Goal: Task Accomplishment & Management: Use online tool/utility

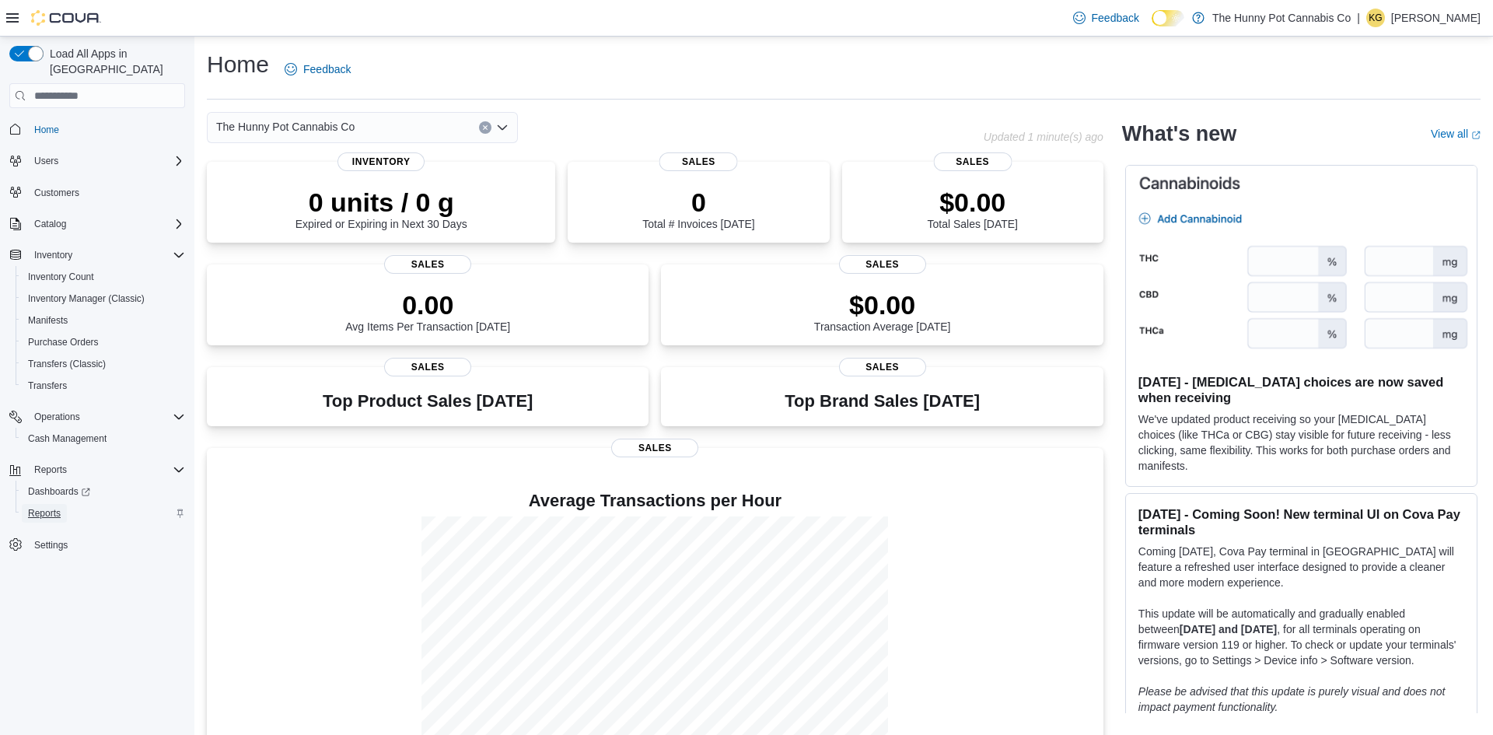
click at [45, 505] on span "Reports" at bounding box center [44, 513] width 33 height 19
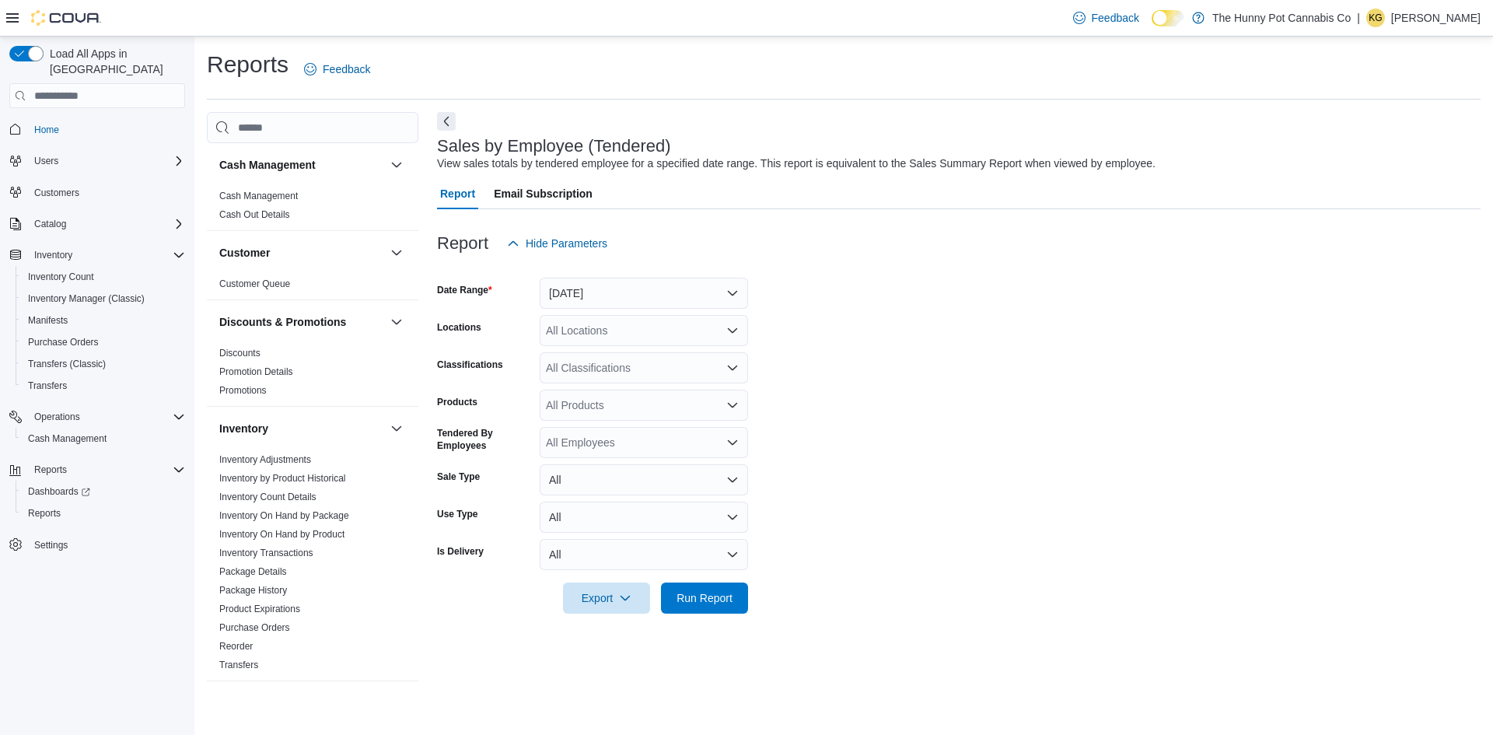
click at [656, 323] on div "All Locations" at bounding box center [644, 330] width 208 height 31
type input "**"
click at [637, 381] on span "[STREET_ADDRESS][PERSON_NAME]" at bounding box center [672, 380] width 198 height 16
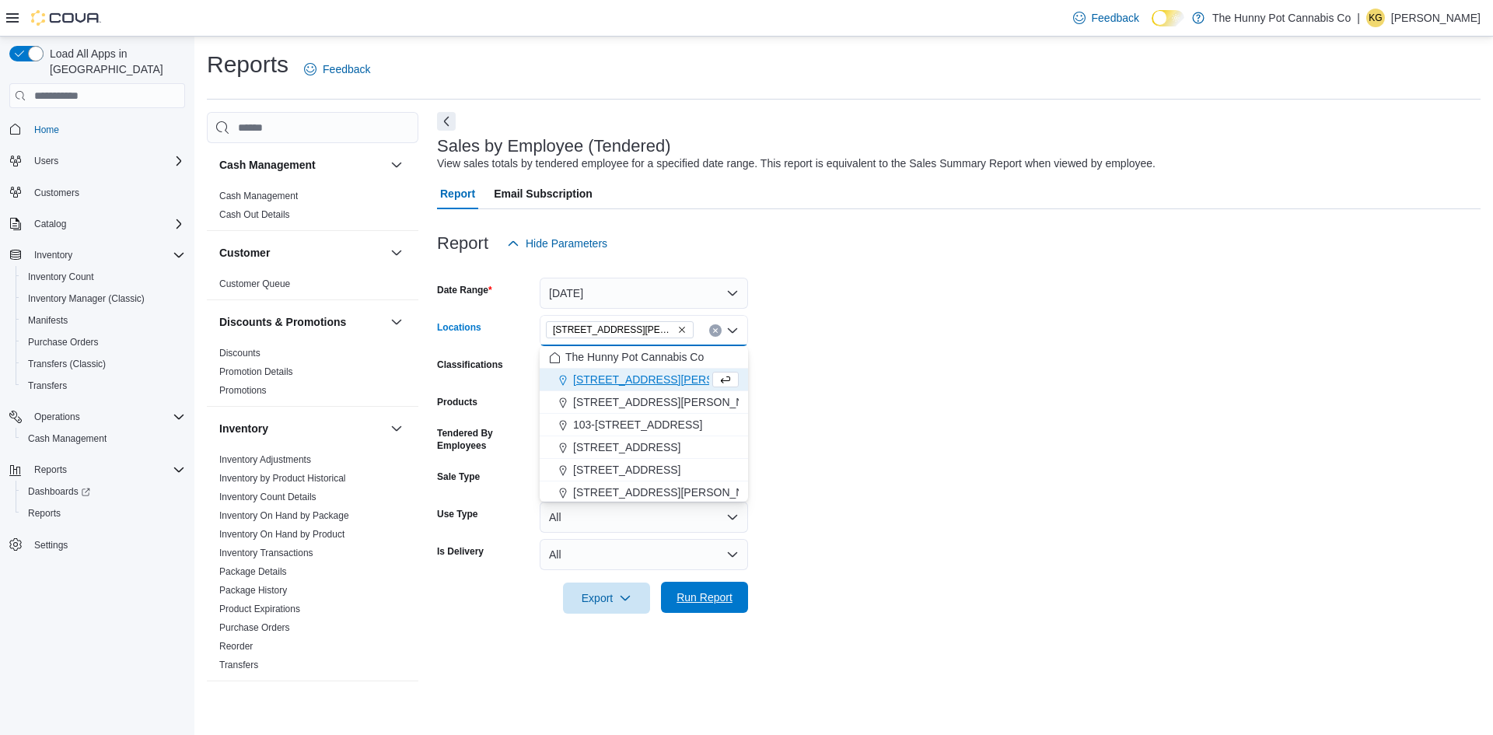
click at [711, 594] on span "Run Report" at bounding box center [705, 598] width 56 height 16
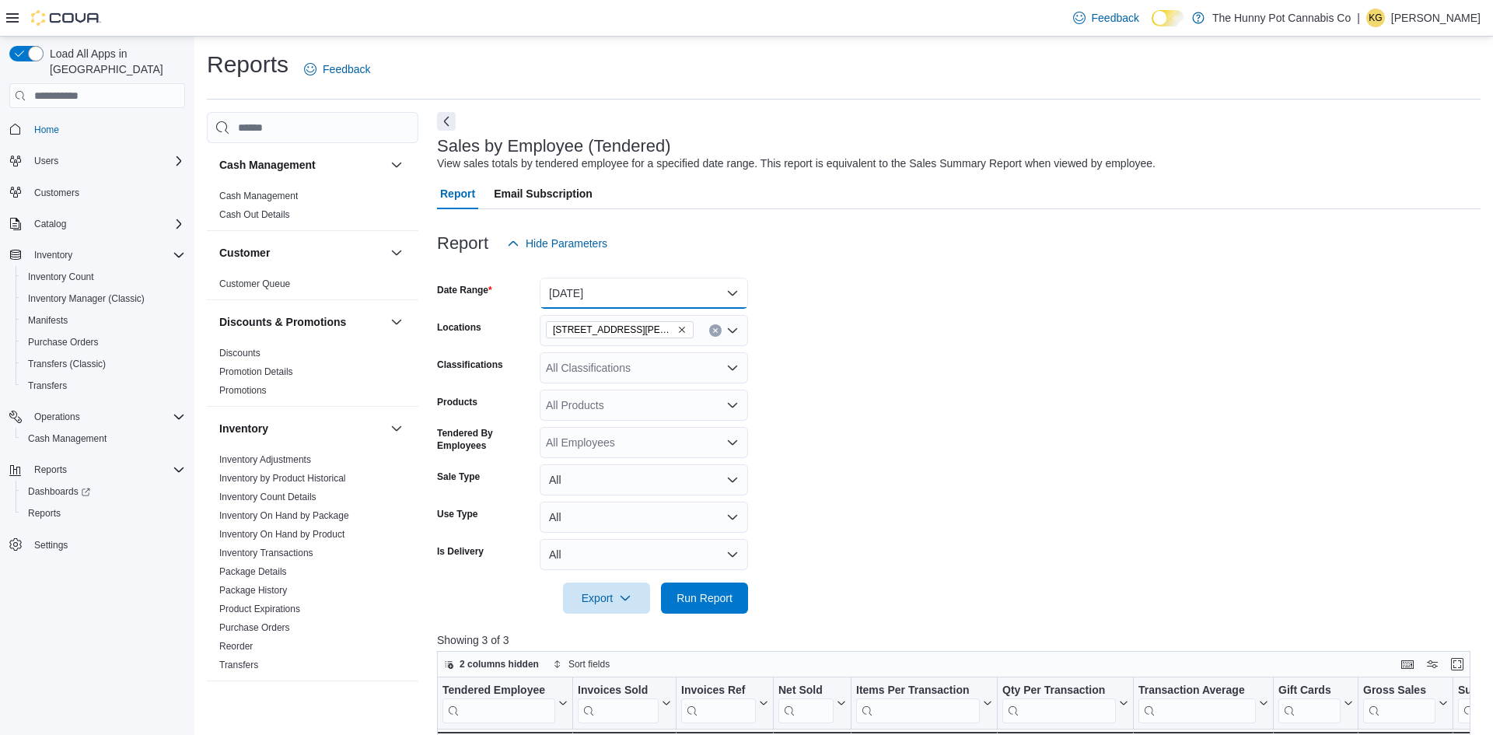
click at [590, 284] on button "[DATE]" at bounding box center [644, 293] width 208 height 31
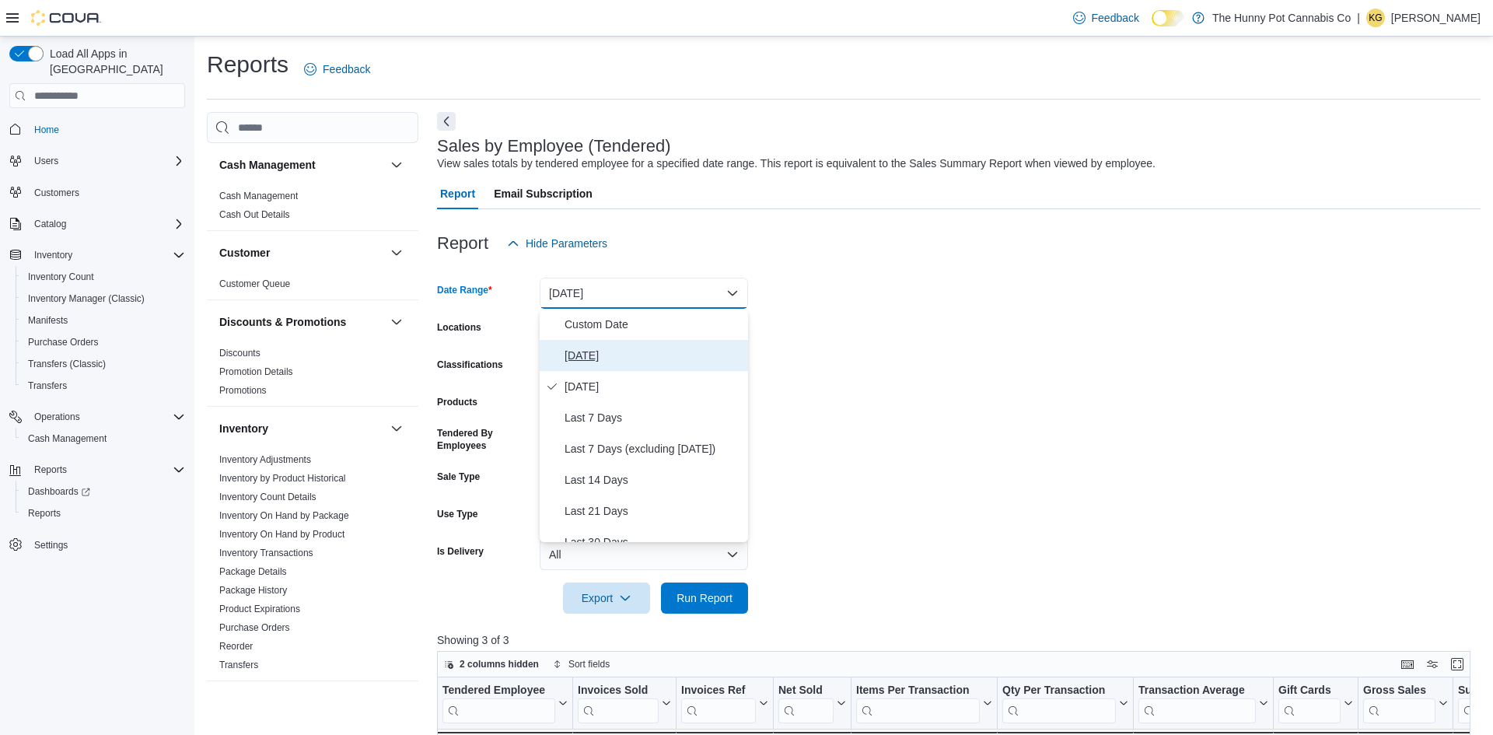
click at [598, 344] on button "[DATE]" at bounding box center [644, 355] width 208 height 31
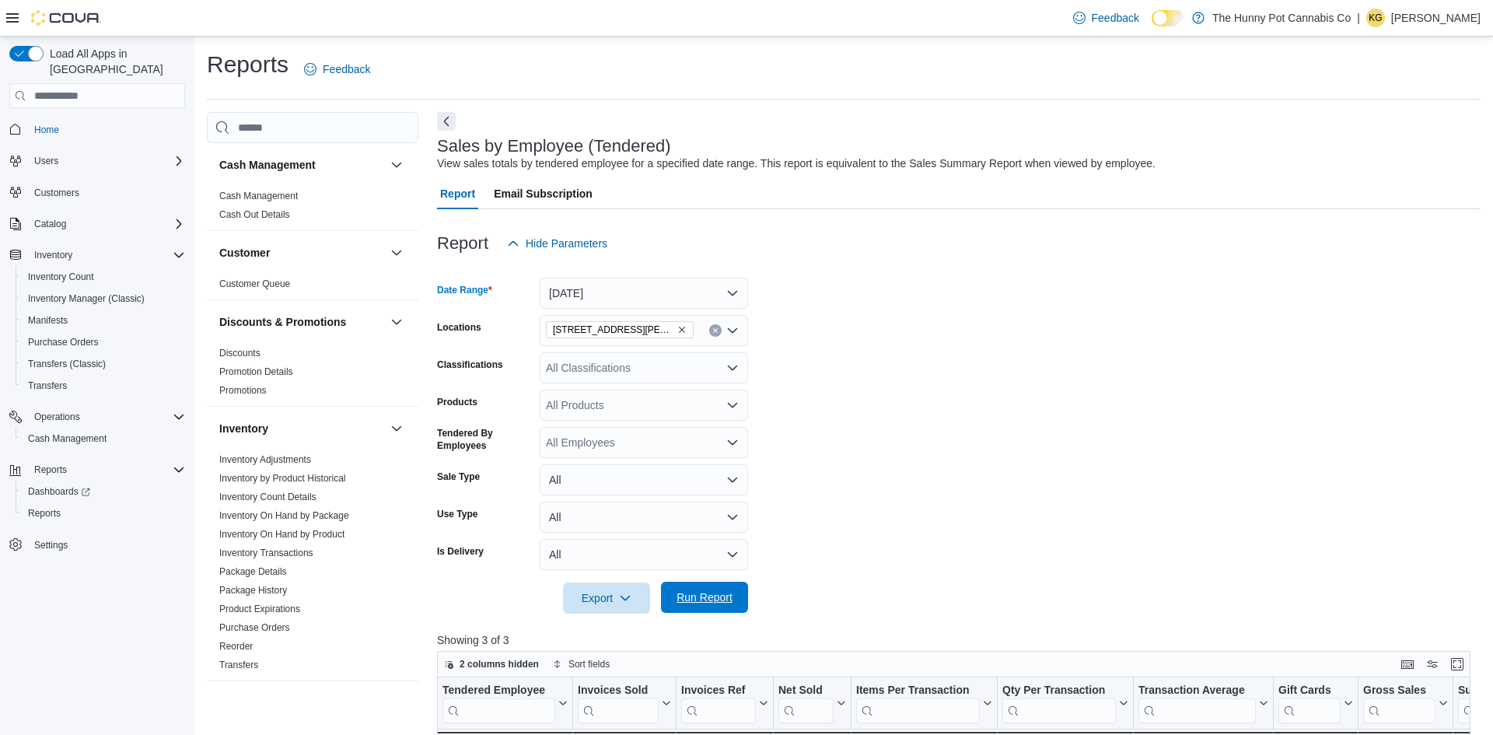
click at [675, 596] on span "Run Report" at bounding box center [705, 597] width 68 height 31
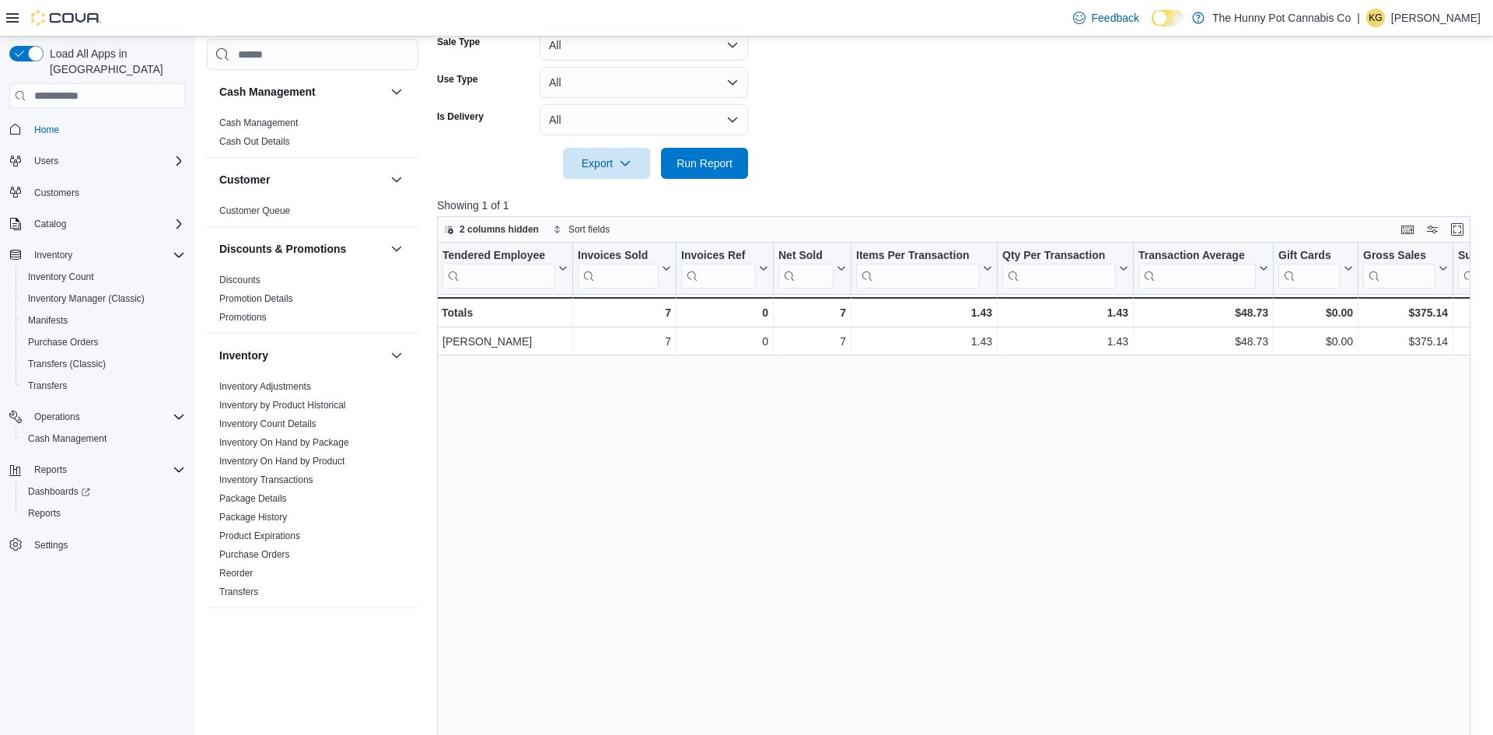
scroll to position [432, 0]
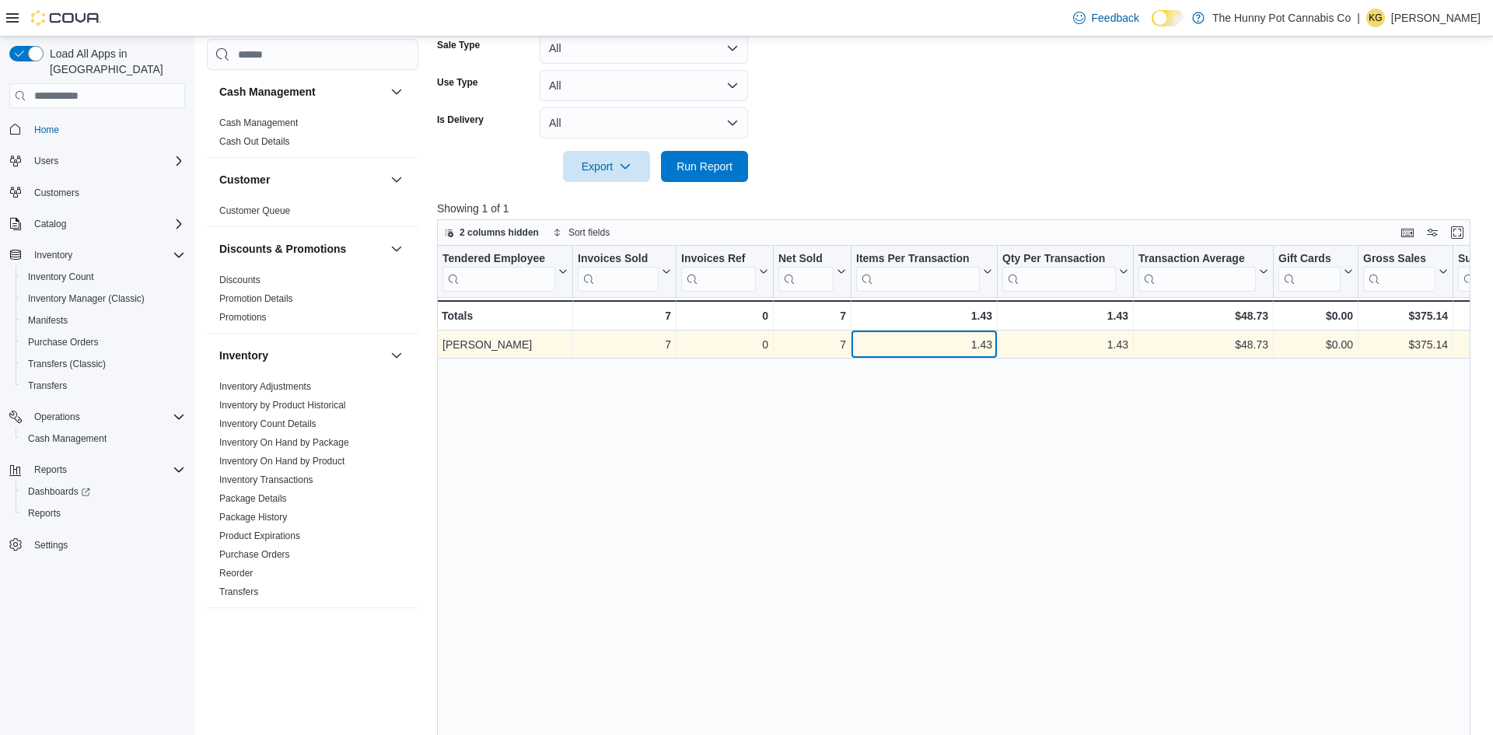
click at [989, 355] on div "1.43 - Items Per Transaction, column 5, row 1" at bounding box center [925, 345] width 146 height 28
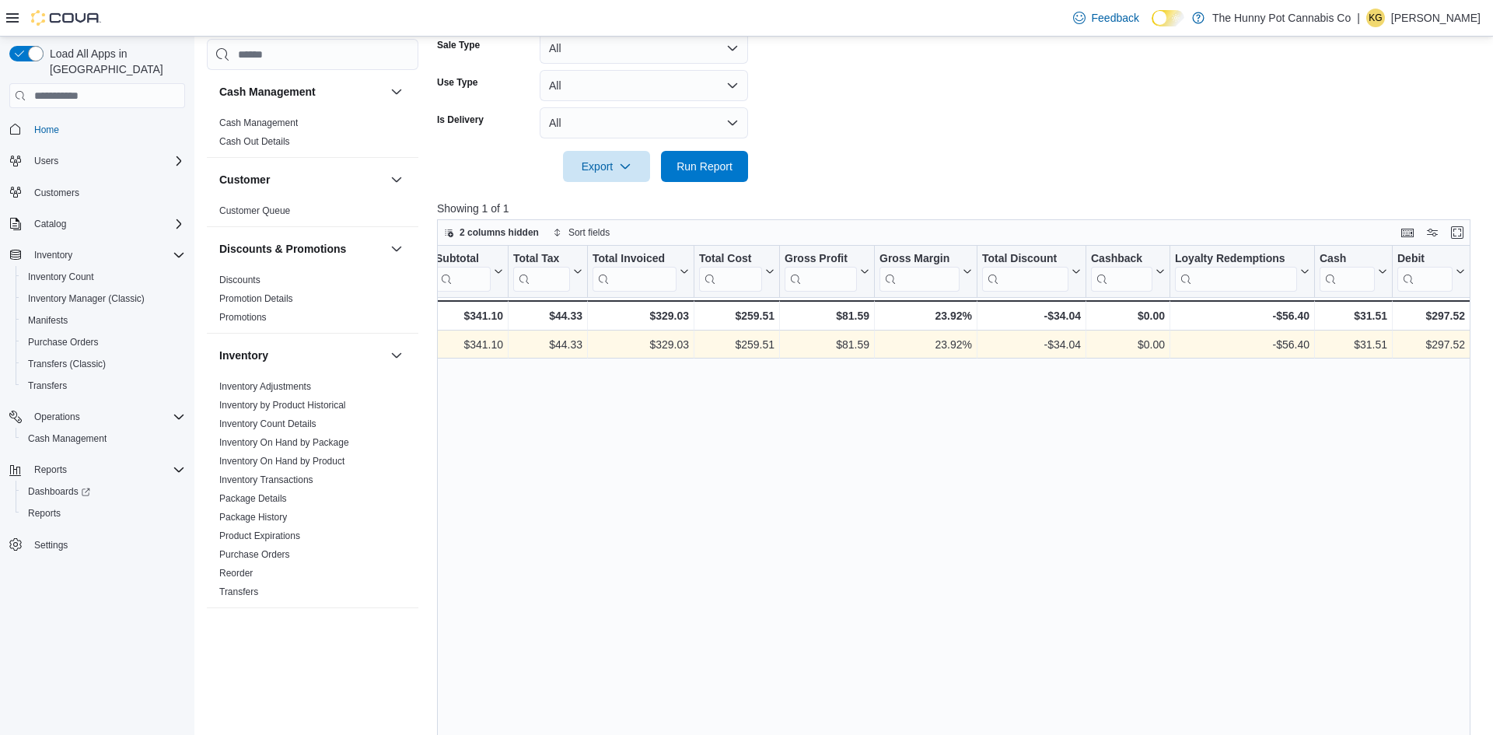
scroll to position [0, 1101]
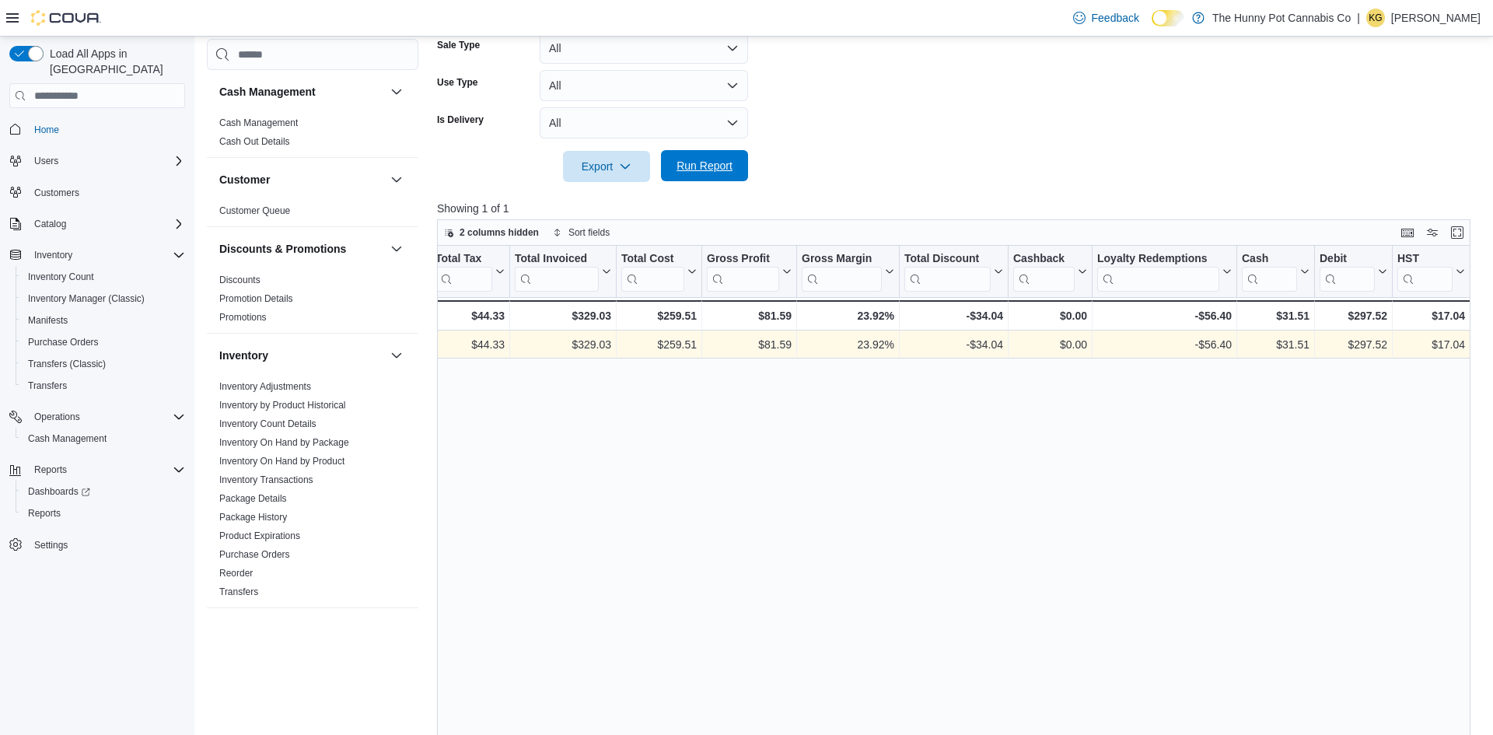
click at [716, 159] on span "Run Report" at bounding box center [705, 166] width 56 height 16
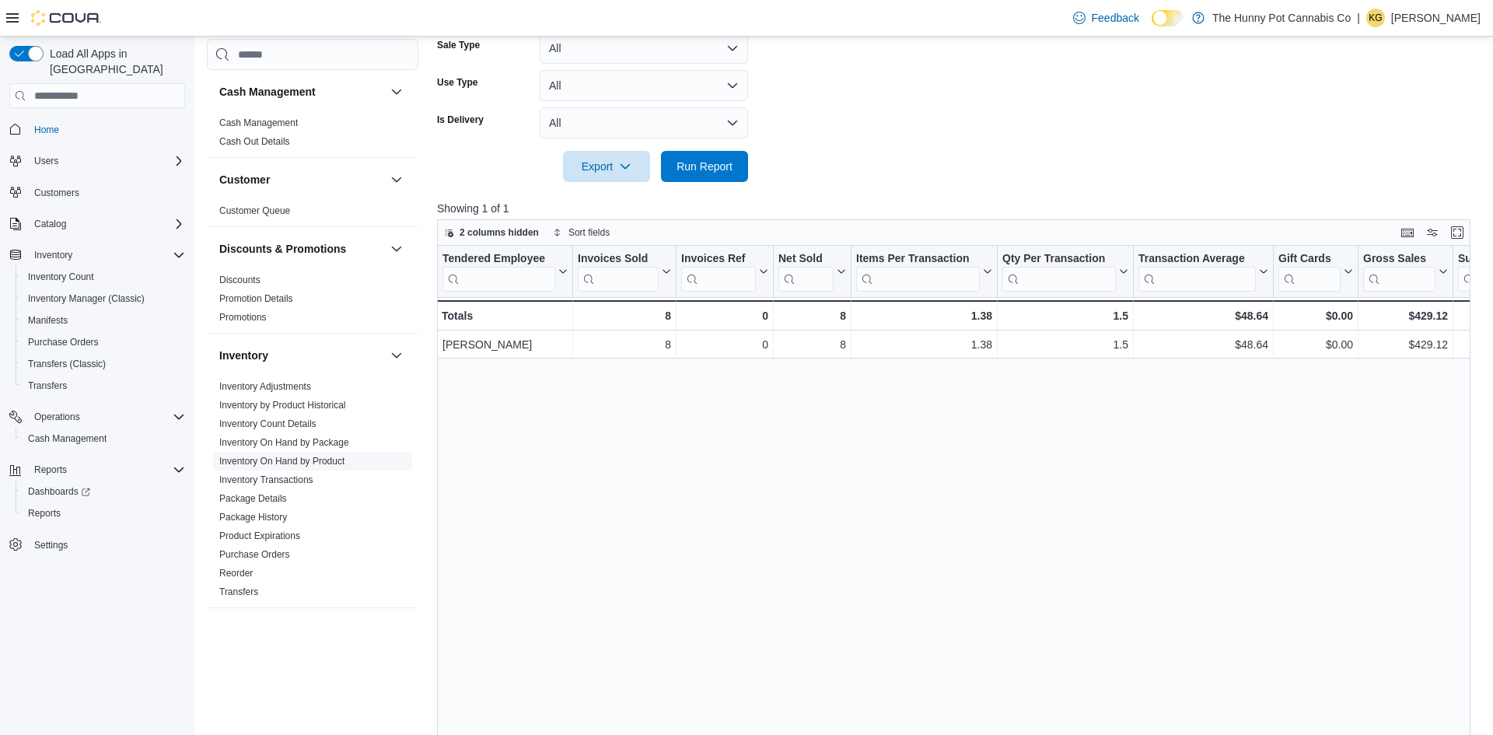
click at [327, 464] on link "Inventory On Hand by Product" at bounding box center [281, 461] width 125 height 11
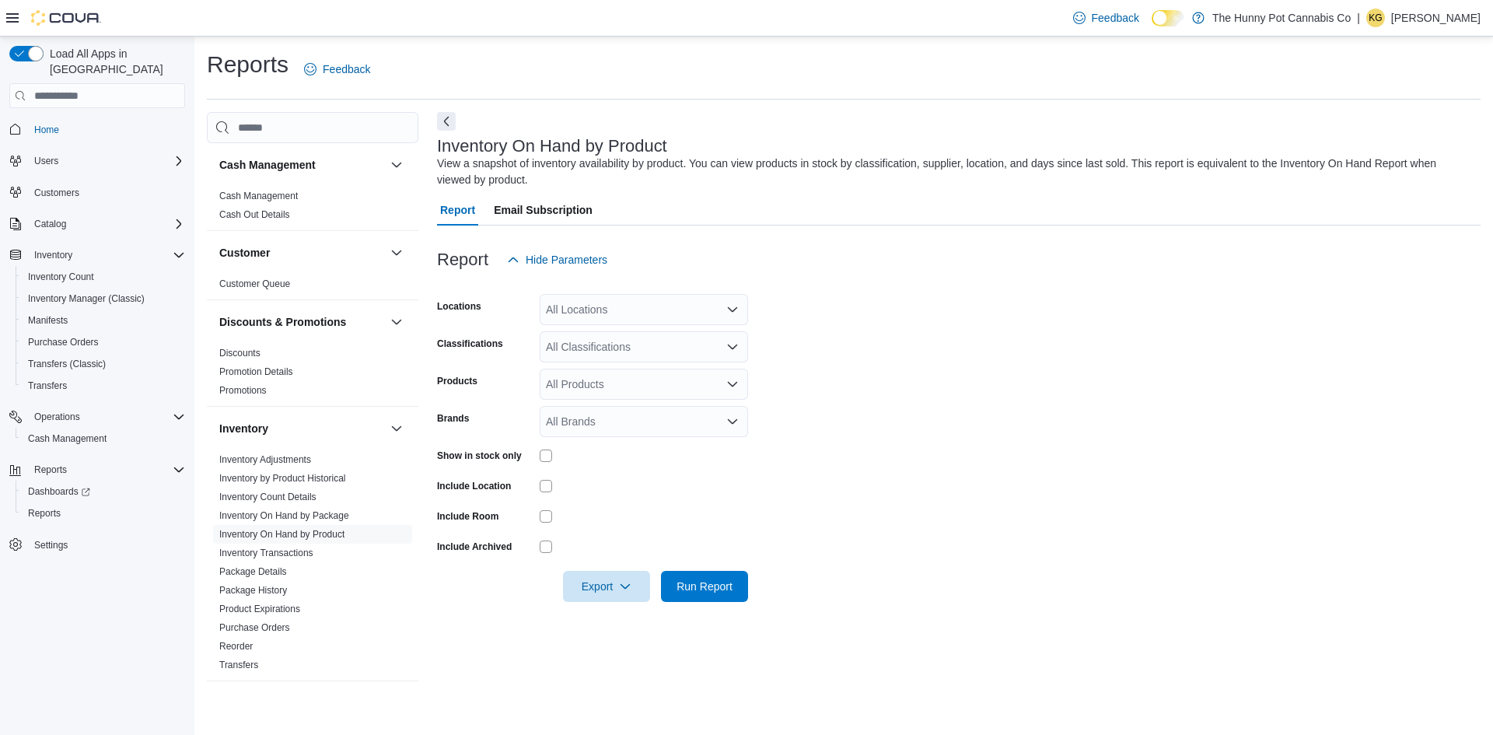
click at [609, 313] on div "All Locations" at bounding box center [644, 309] width 208 height 31
type input "**"
click at [608, 354] on span "[STREET_ADDRESS][PERSON_NAME]" at bounding box center [672, 359] width 198 height 16
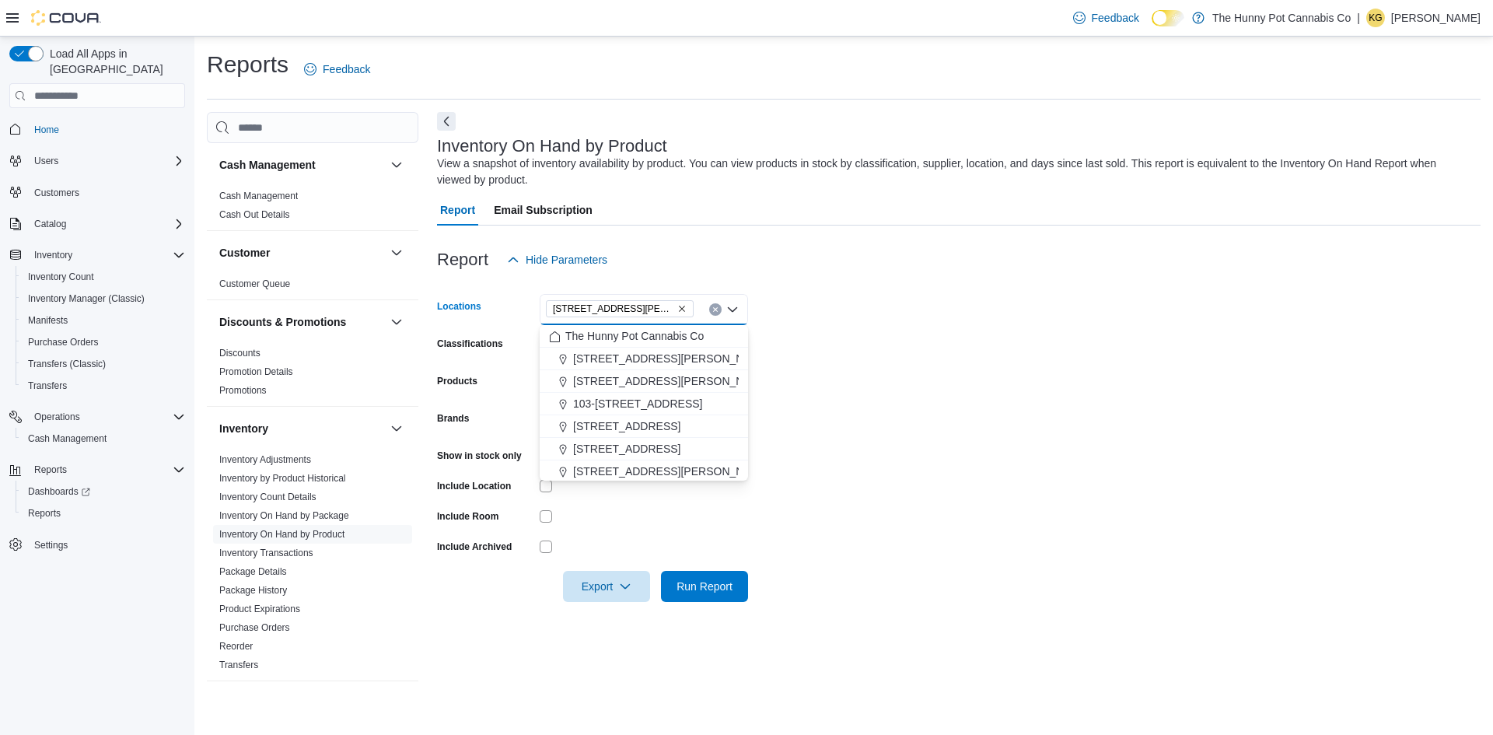
click at [881, 349] on form "Locations [STREET_ADDRESS][PERSON_NAME] Selected. [STREET_ADDRESS][PERSON_NAME]…" at bounding box center [959, 438] width 1044 height 327
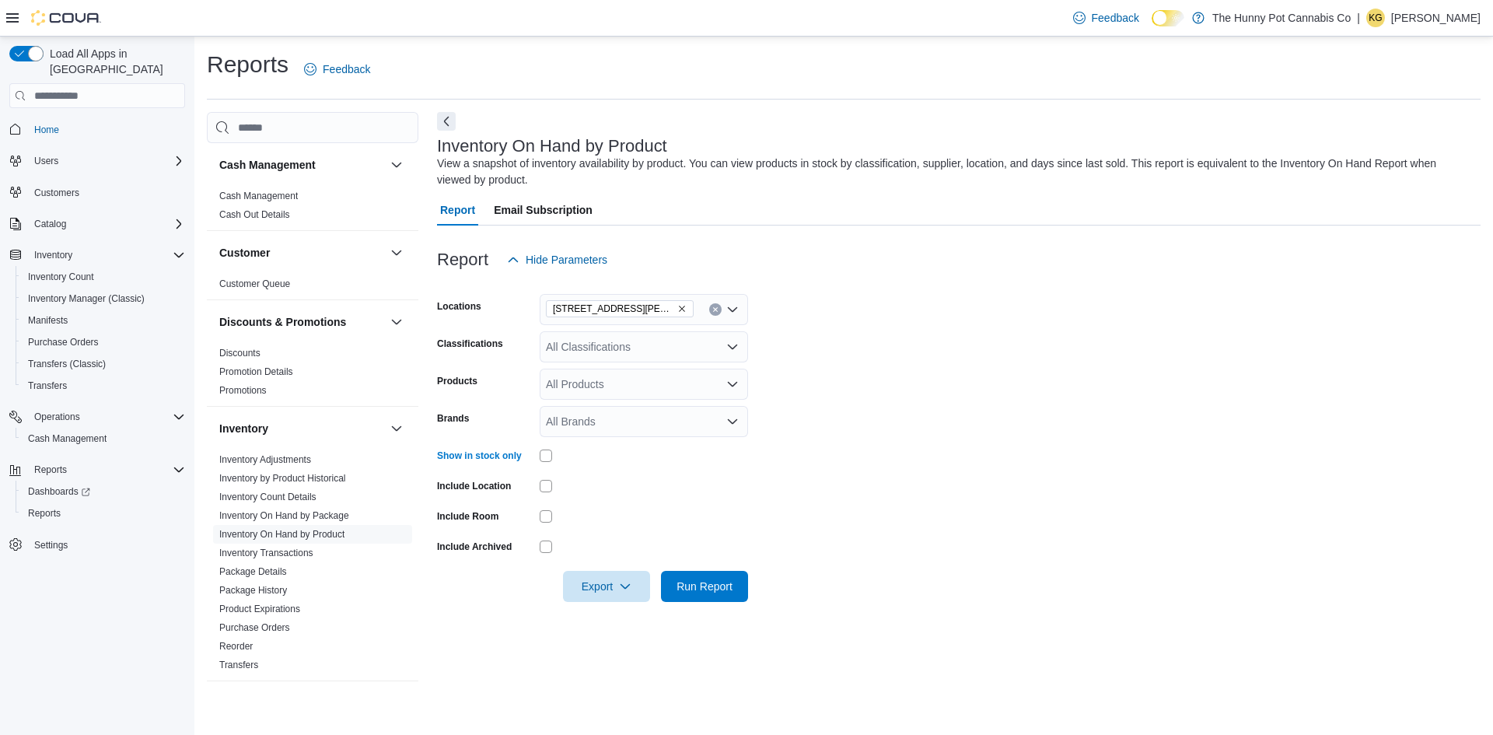
click at [587, 349] on div "All Classifications" at bounding box center [644, 346] width 208 height 31
type input "***"
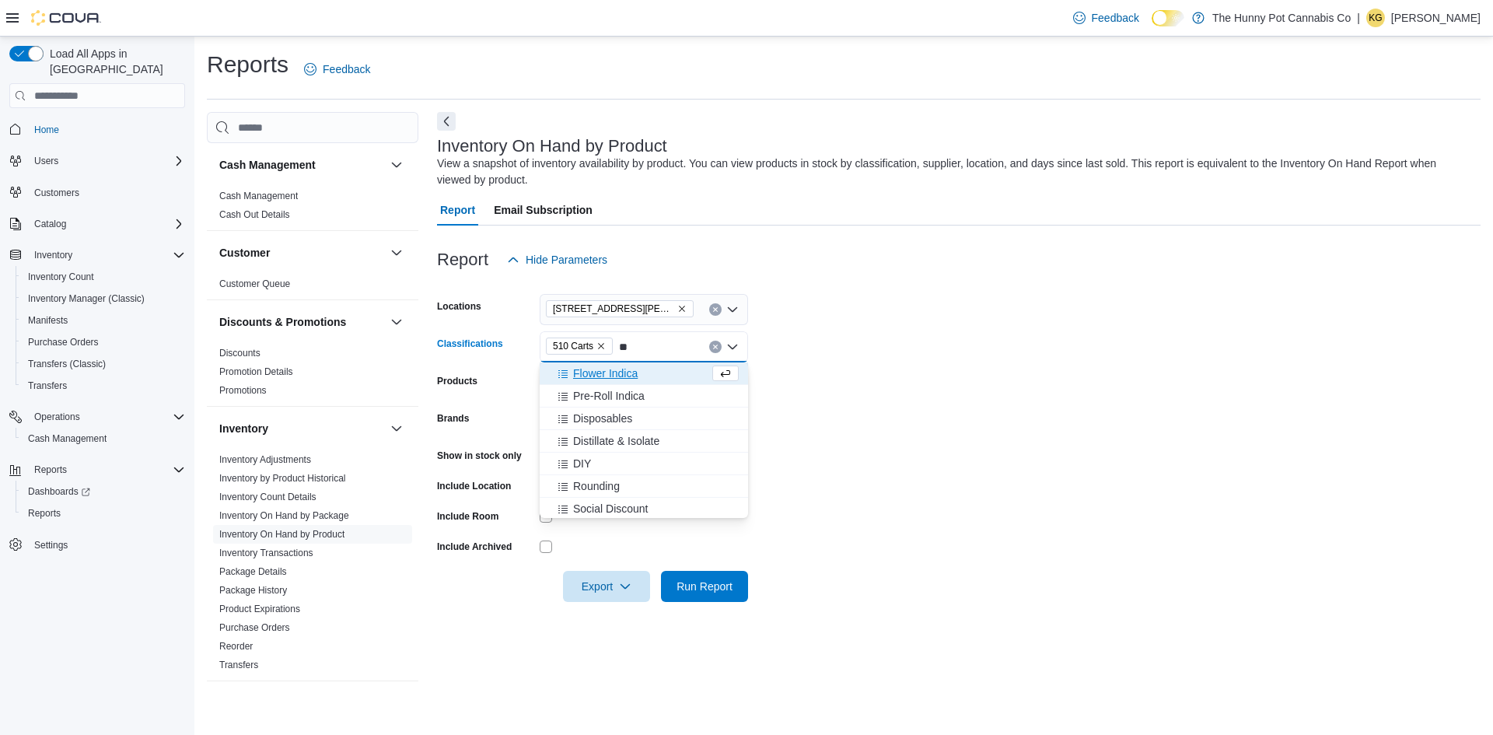
type input "***"
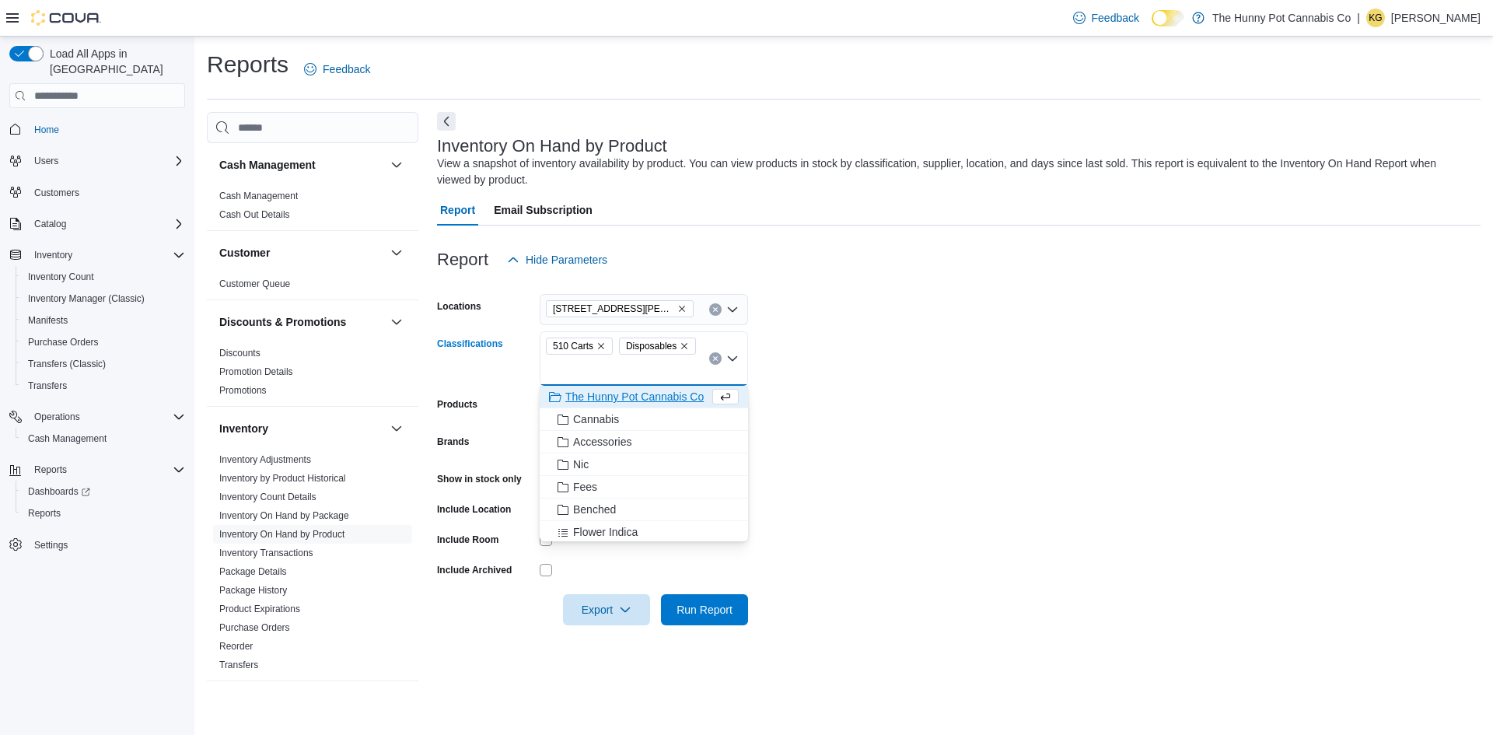
click at [849, 370] on form "Locations [STREET_ADDRESS][PERSON_NAME] Carts Disposables Combo box. Selected. …" at bounding box center [959, 450] width 1044 height 350
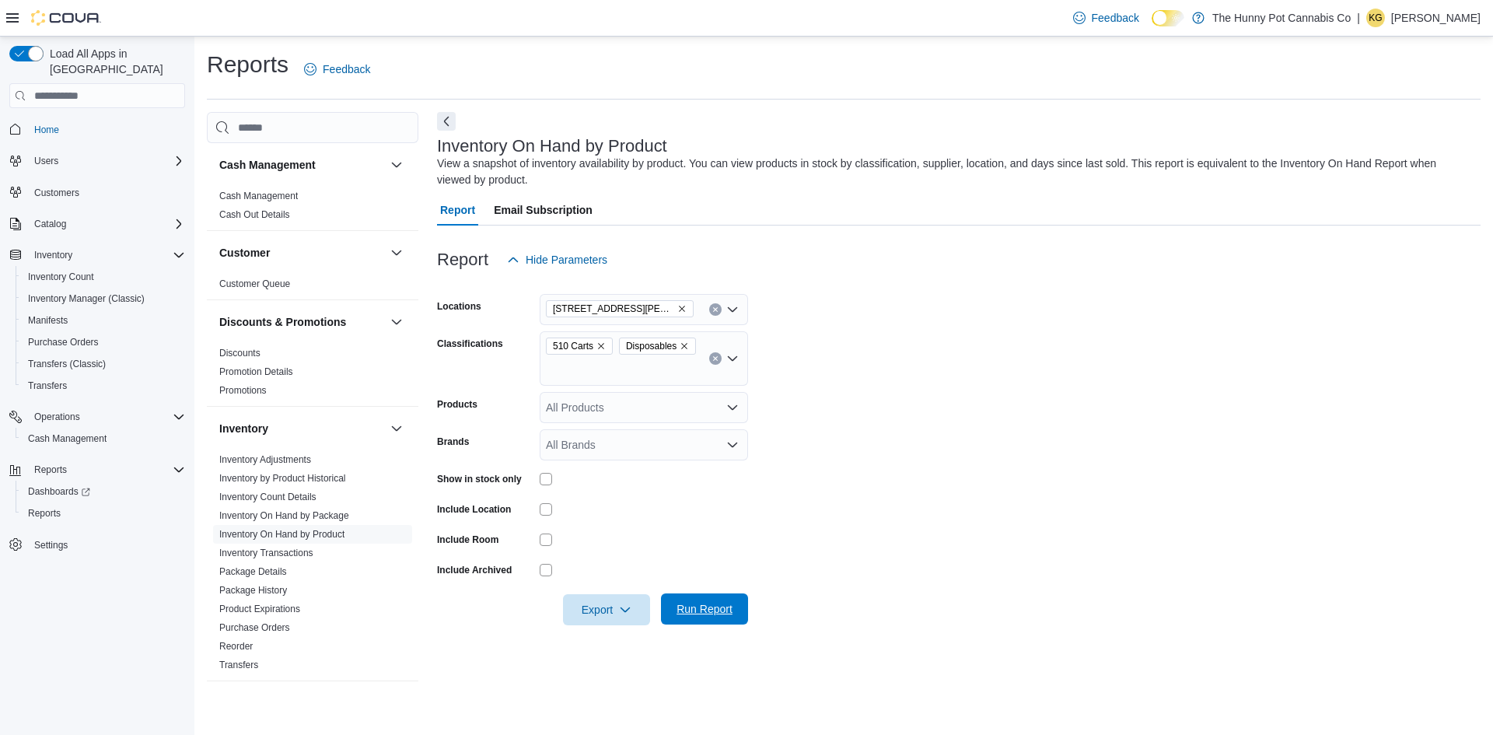
click at [699, 608] on span "Run Report" at bounding box center [705, 609] width 56 height 16
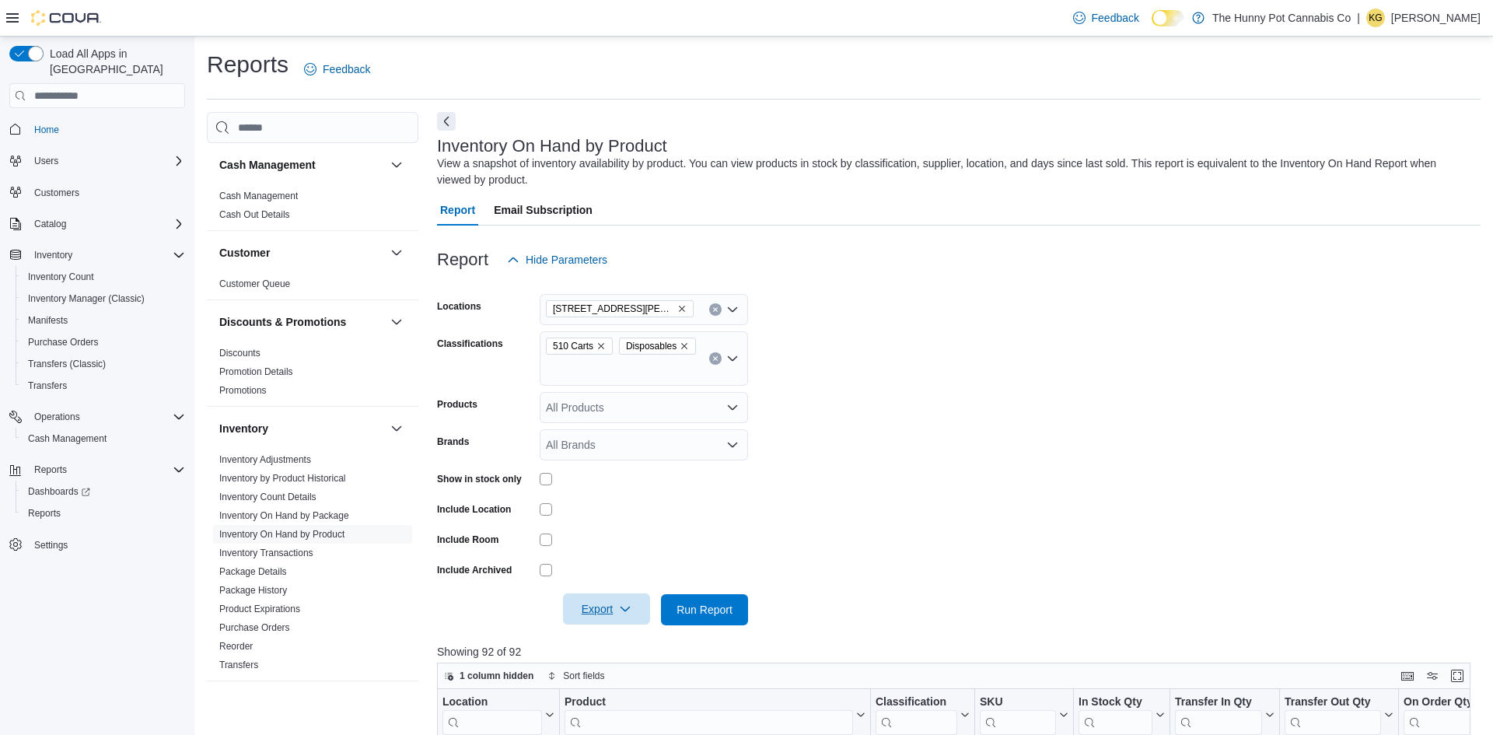
click at [636, 596] on span "Export" at bounding box center [607, 609] width 68 height 31
click at [620, 501] on button "Export to Excel" at bounding box center [609, 516] width 89 height 31
